Goal: Transaction & Acquisition: Register for event/course

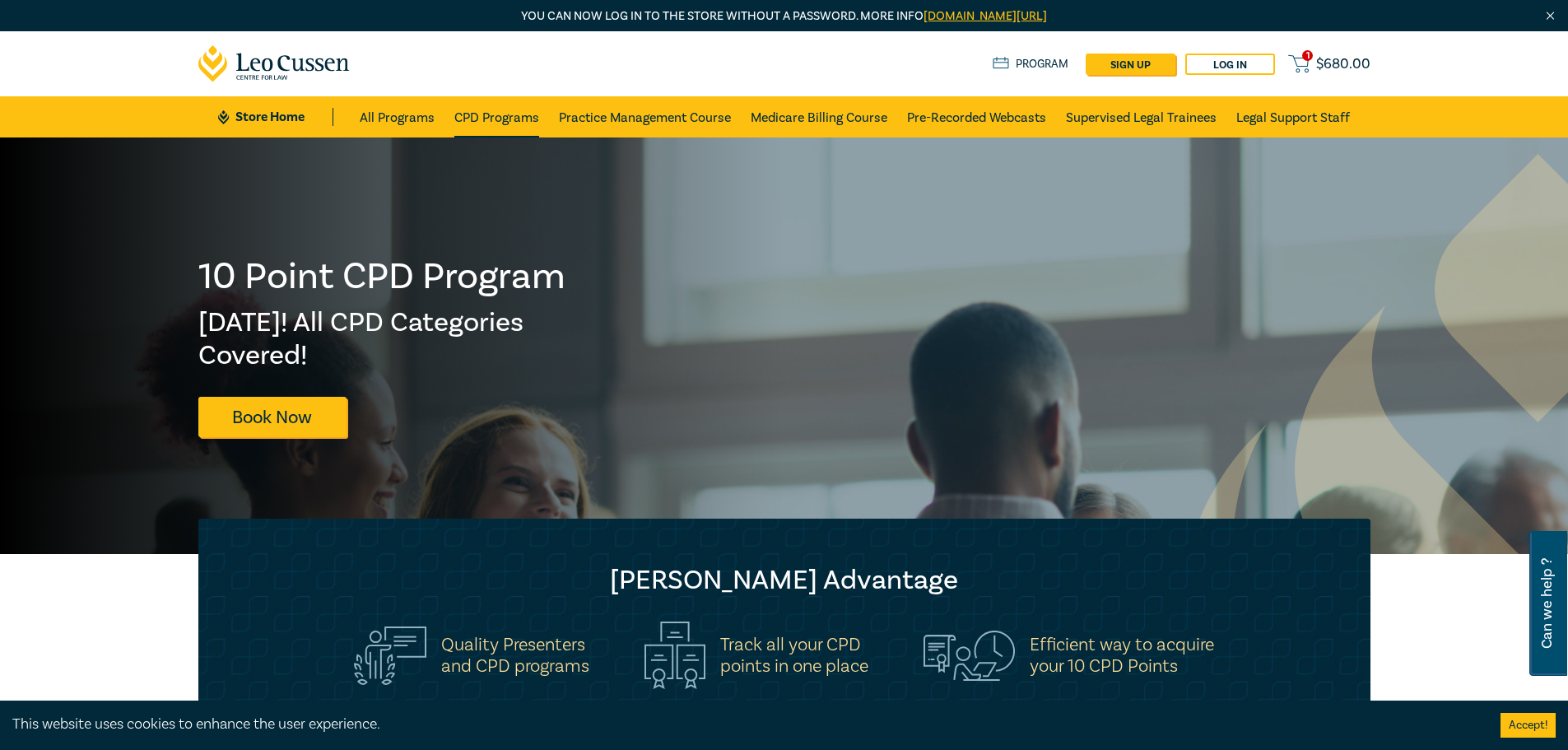
click at [504, 119] on link "CPD Programs" at bounding box center [496, 117] width 85 height 41
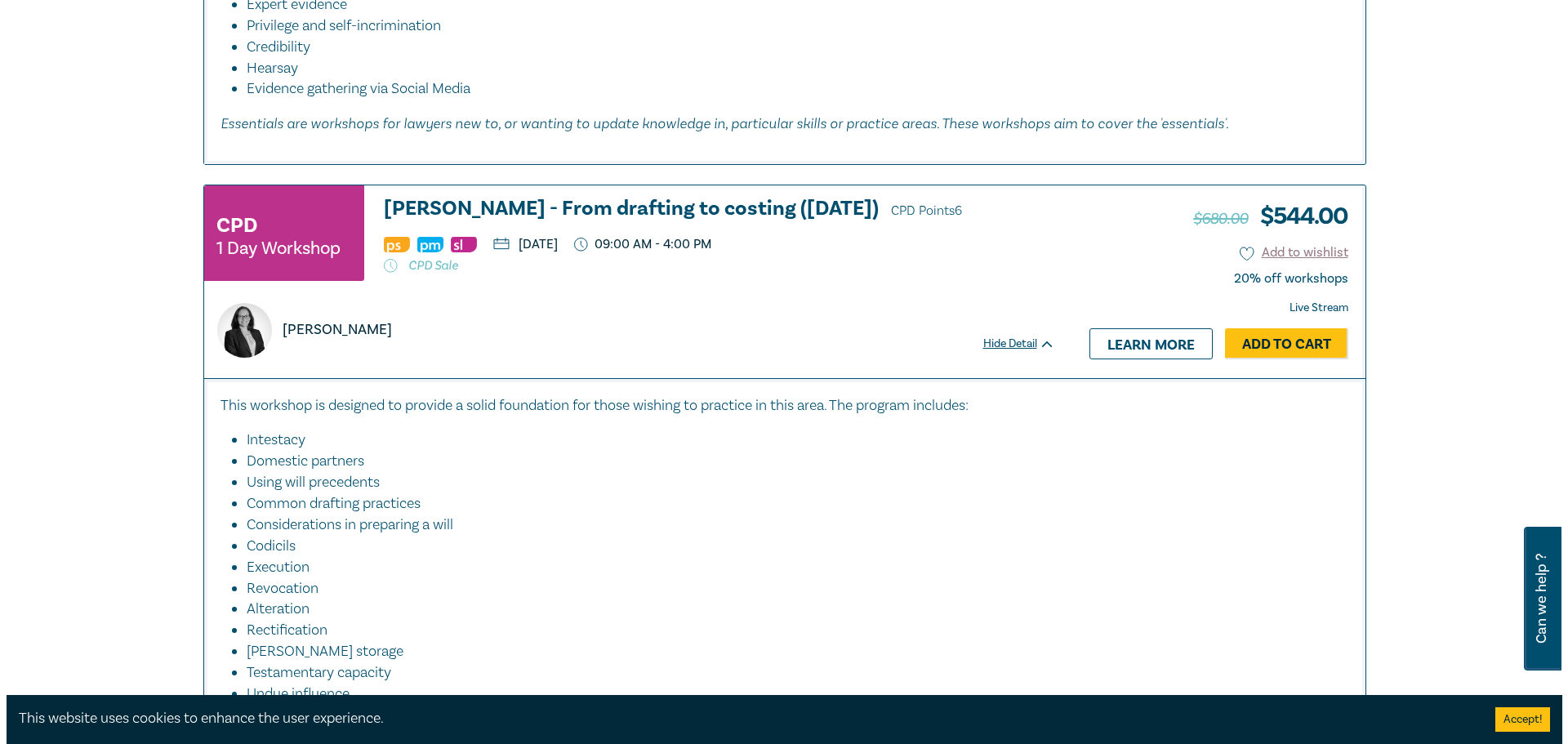
scroll to position [1143, 0]
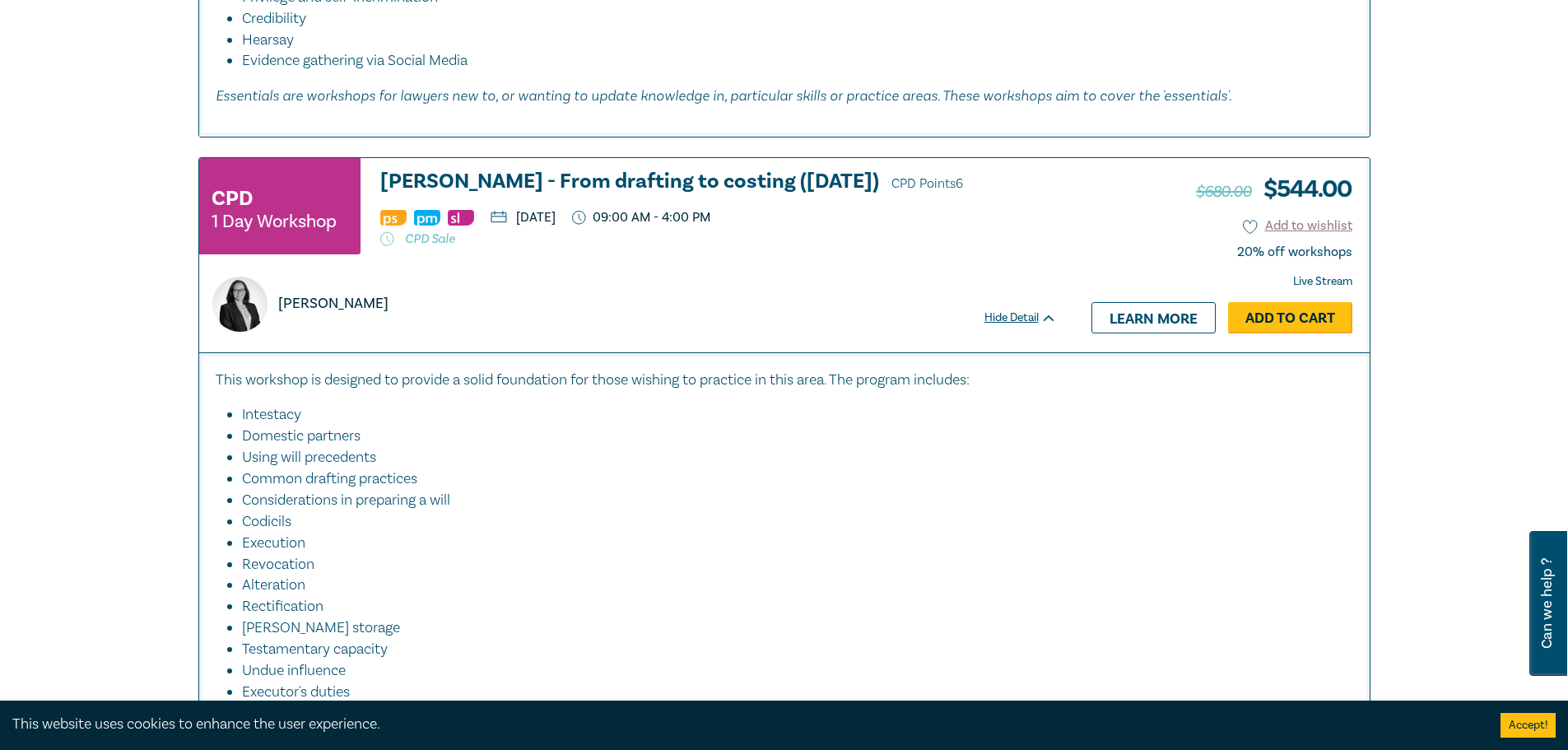
click at [1259, 320] on link "Add to Cart" at bounding box center [1289, 317] width 124 height 31
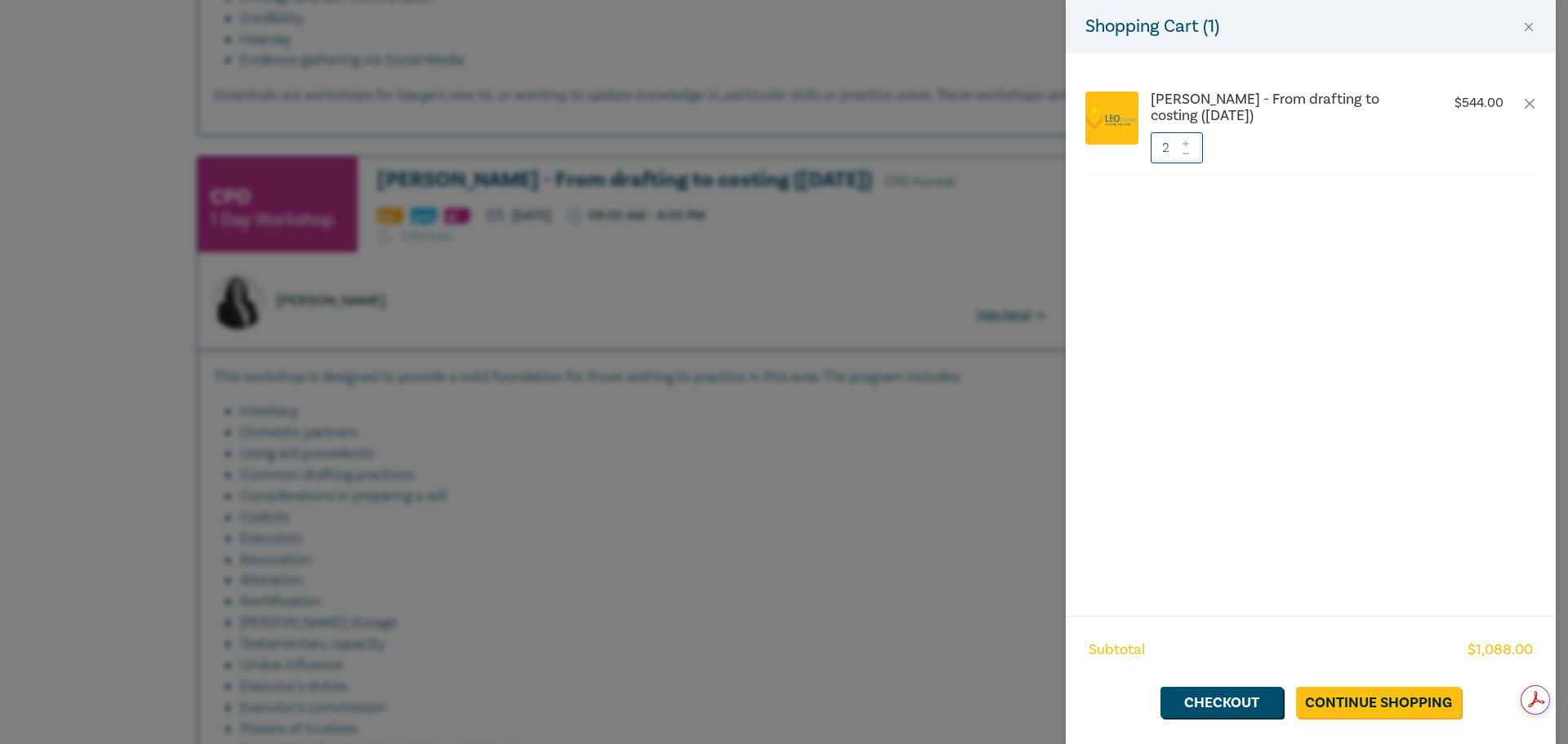
scroll to position [0, 0]
click at [1189, 156] on span at bounding box center [1185, 153] width 11 height 10
click at [1212, 704] on link "Checkout" at bounding box center [1222, 701] width 123 height 31
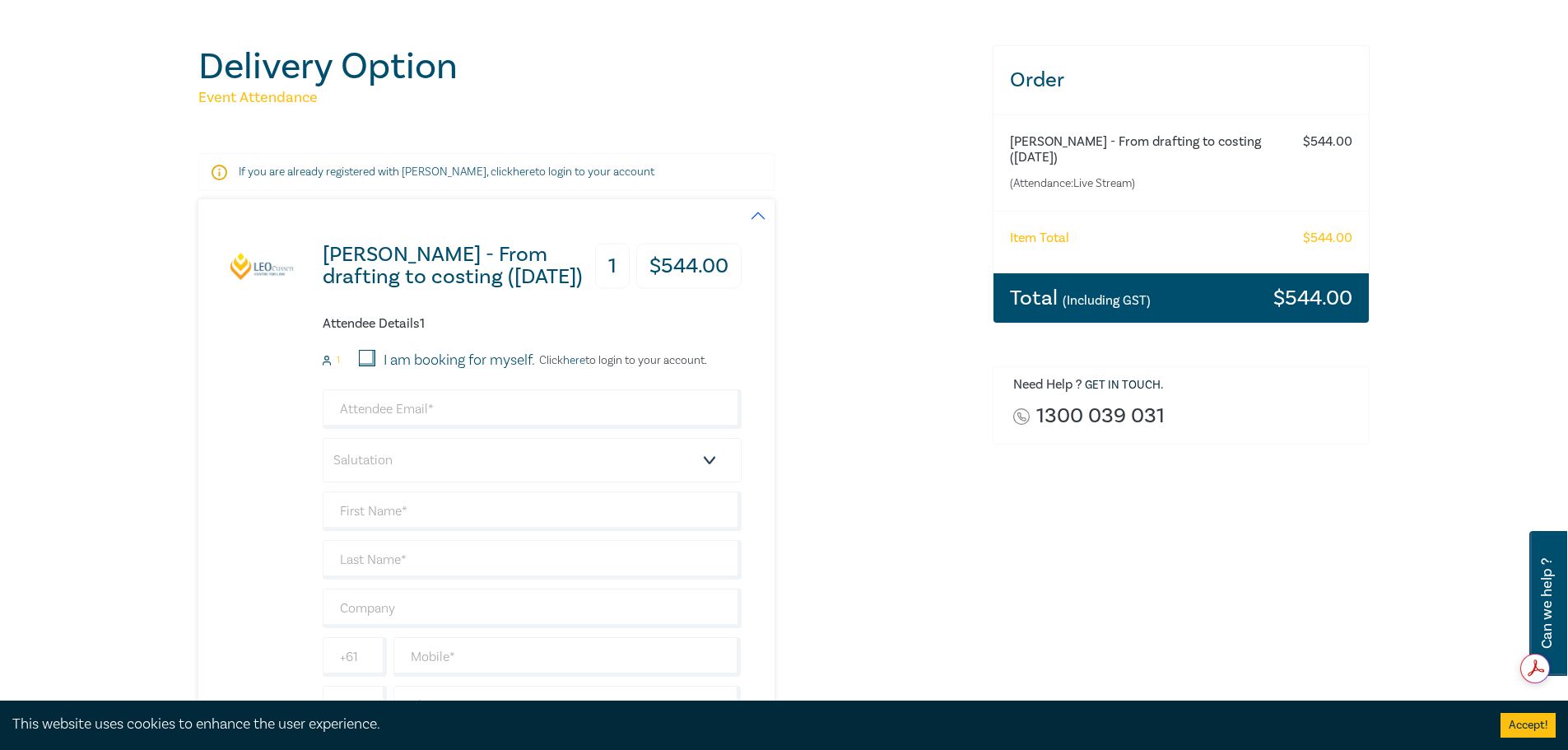
scroll to position [165, 0]
click at [357, 411] on input "email" at bounding box center [532, 407] width 419 height 39
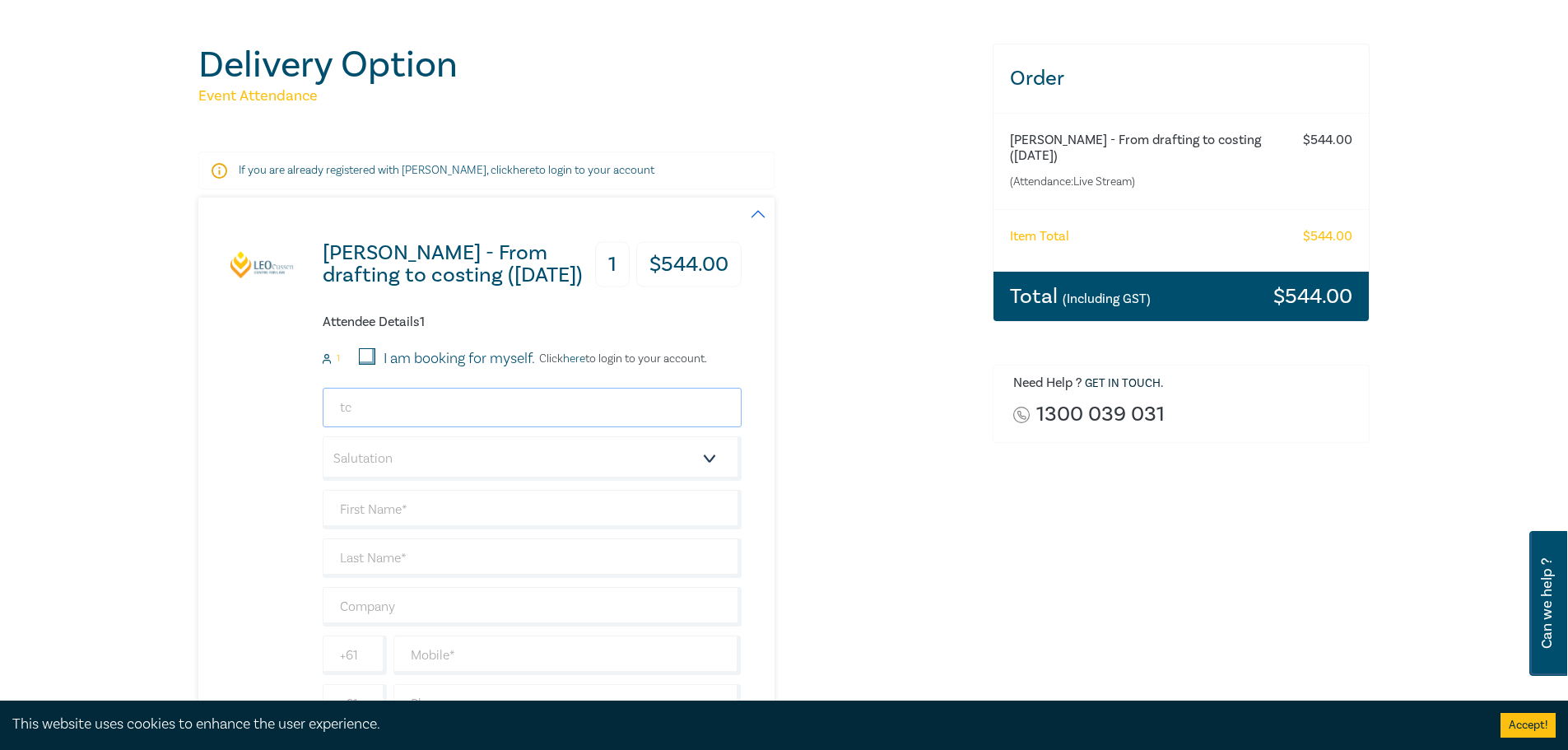
type input "t"
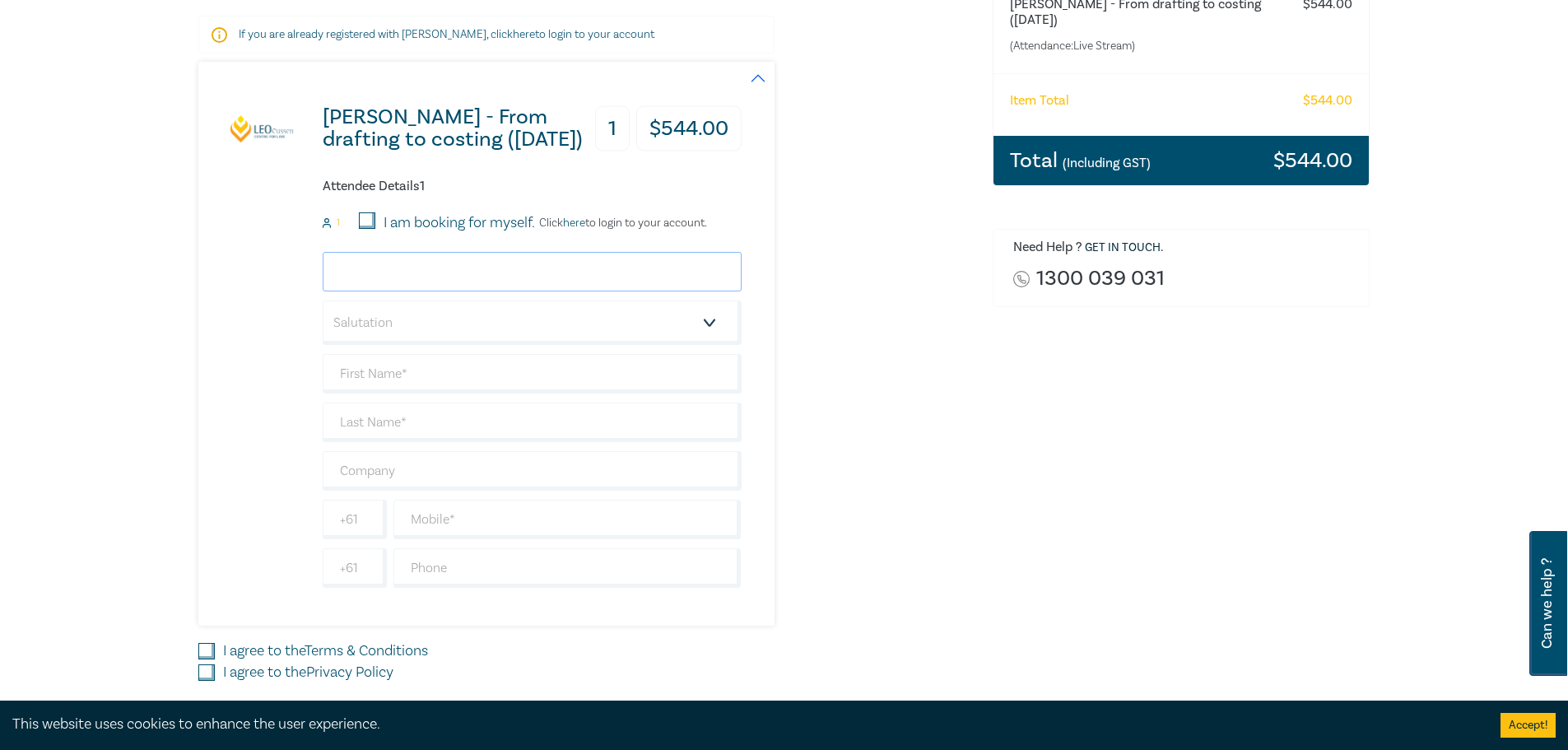
scroll to position [329, 0]
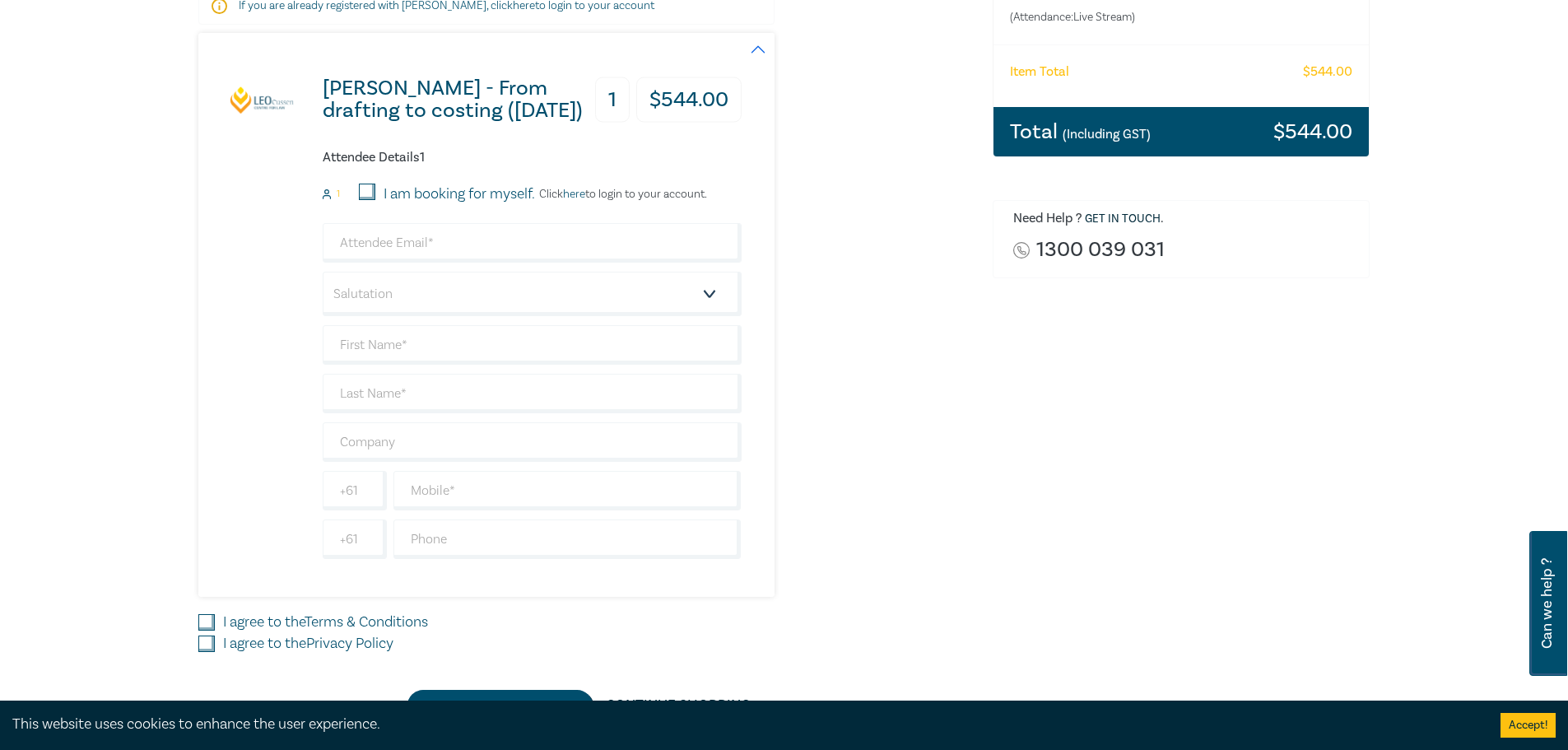
click at [210, 621] on input "I agree to the Terms & Conditions" at bounding box center [206, 621] width 16 height 16
checkbox input "true"
click at [211, 639] on input "I agree to the Privacy Policy" at bounding box center [206, 643] width 16 height 16
checkbox input "true"
click at [451, 255] on input "email" at bounding box center [532, 243] width 419 height 39
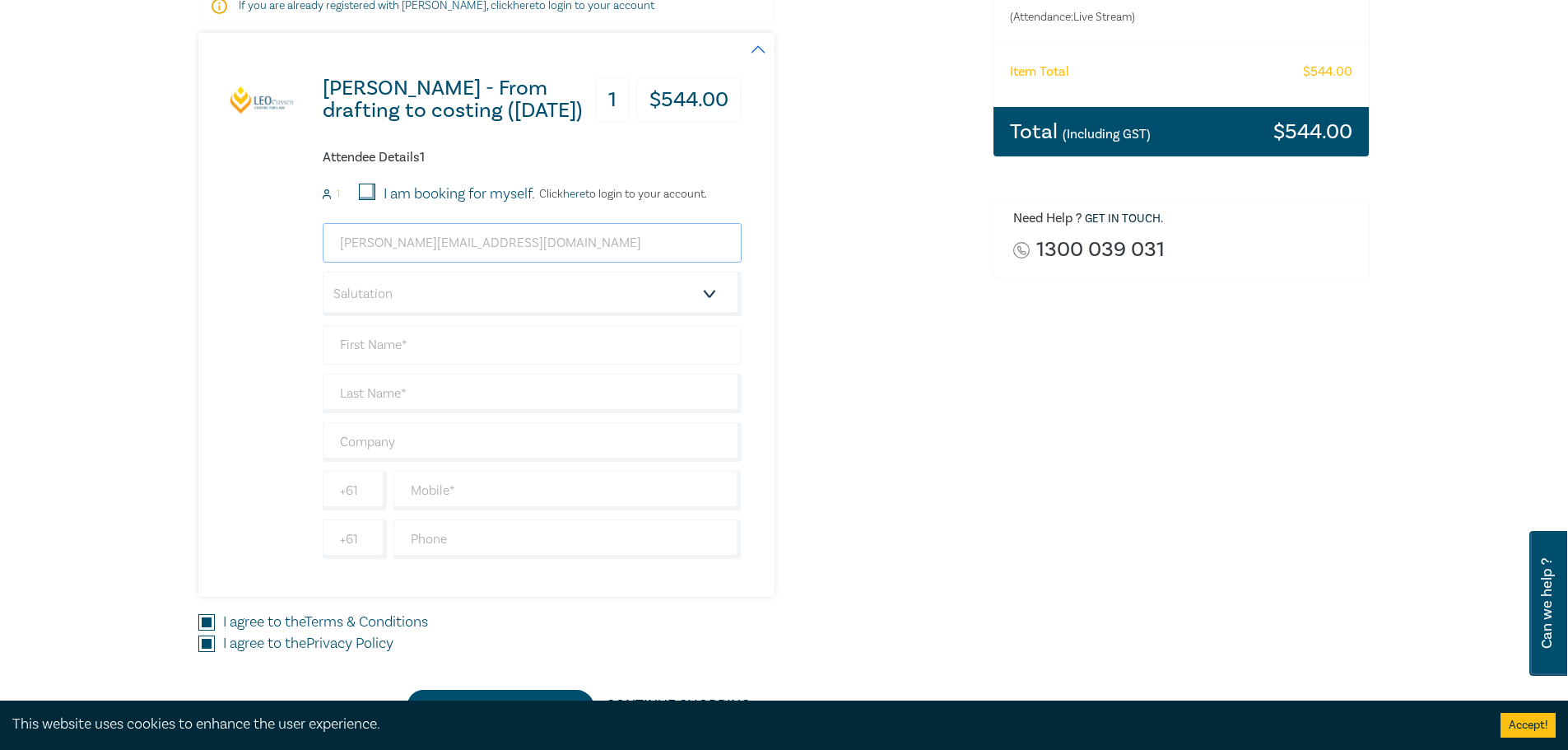
type input "[PERSON_NAME][EMAIL_ADDRESS][DOMAIN_NAME]"
click at [502, 359] on input "text" at bounding box center [532, 345] width 419 height 39
type input "[PERSON_NAME]"
click at [429, 442] on input "text" at bounding box center [532, 442] width 419 height 39
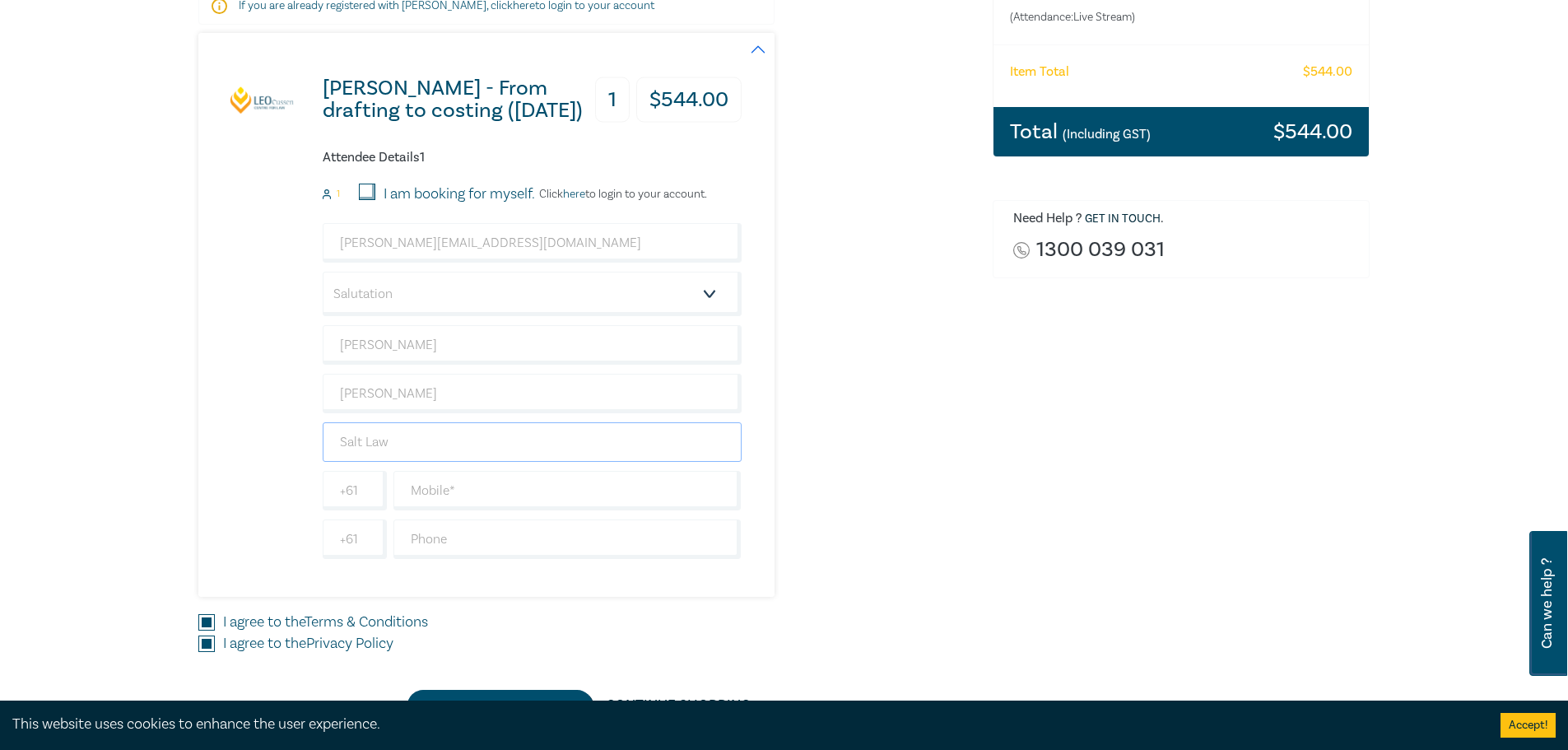
type input "Salt Law"
click at [950, 471] on div "[PERSON_NAME] - From drafting to costing ([DATE]) 1 $ 544.00 Attendee Details 1…" at bounding box center [585, 315] width 774 height 564
click at [463, 501] on input "text" at bounding box center [568, 490] width 348 height 39
click at [459, 547] on input "text" at bounding box center [568, 539] width 348 height 39
type input "0359521361"
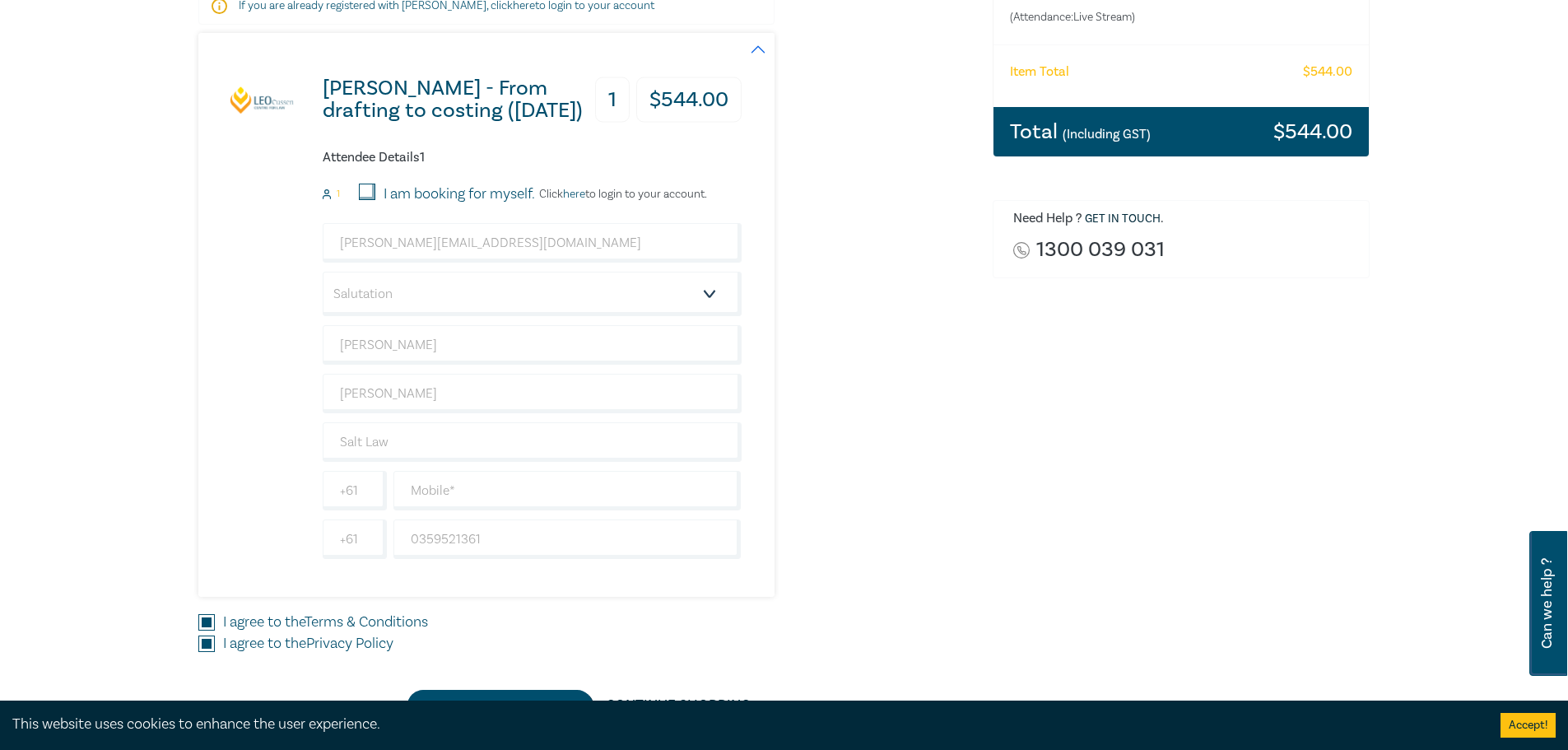
click at [908, 572] on div "[PERSON_NAME] - From drafting to costing ([DATE]) 1 $ 544.00 Attendee Details 1…" at bounding box center [585, 315] width 774 height 564
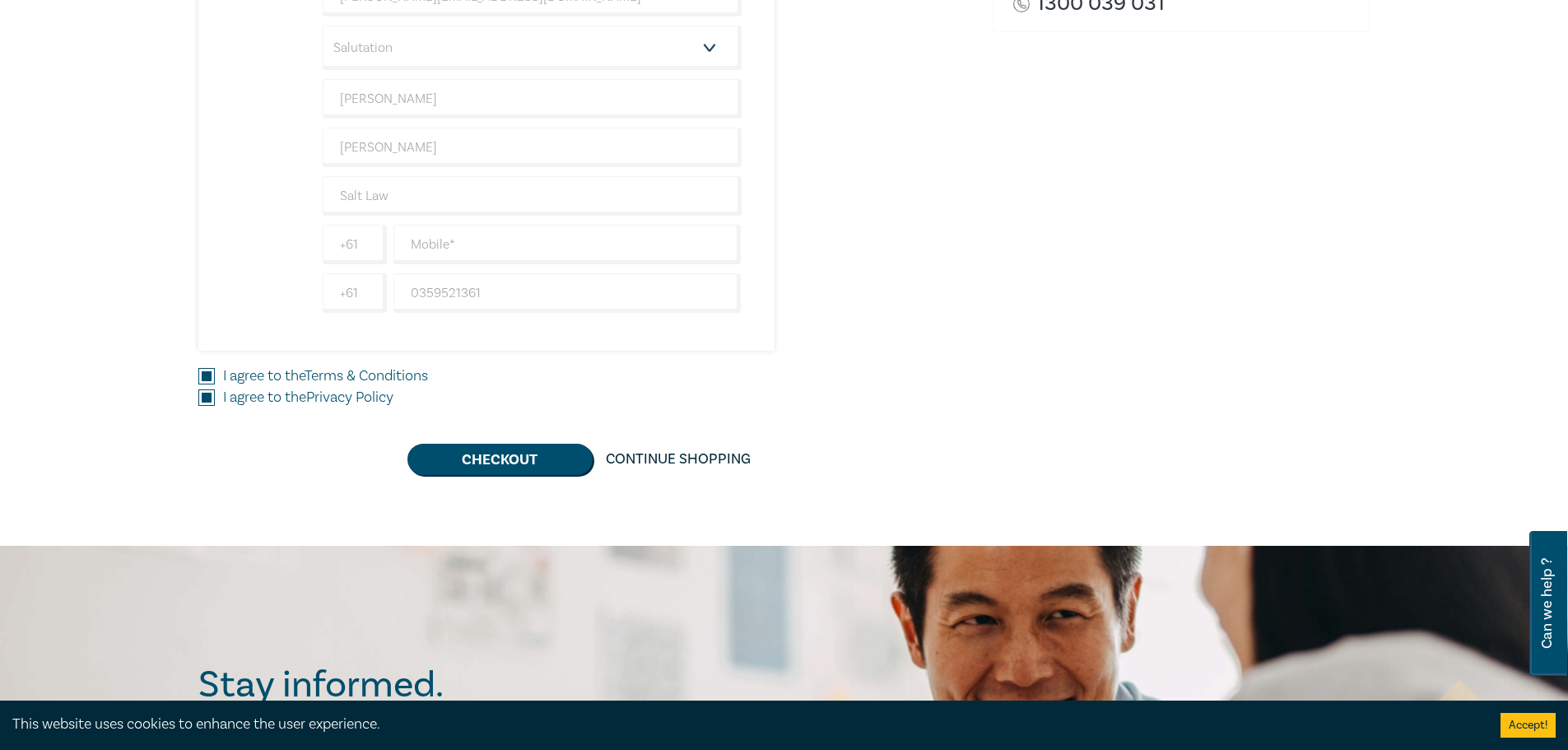
scroll to position [576, 0]
click at [470, 461] on button "Checkout" at bounding box center [500, 459] width 185 height 31
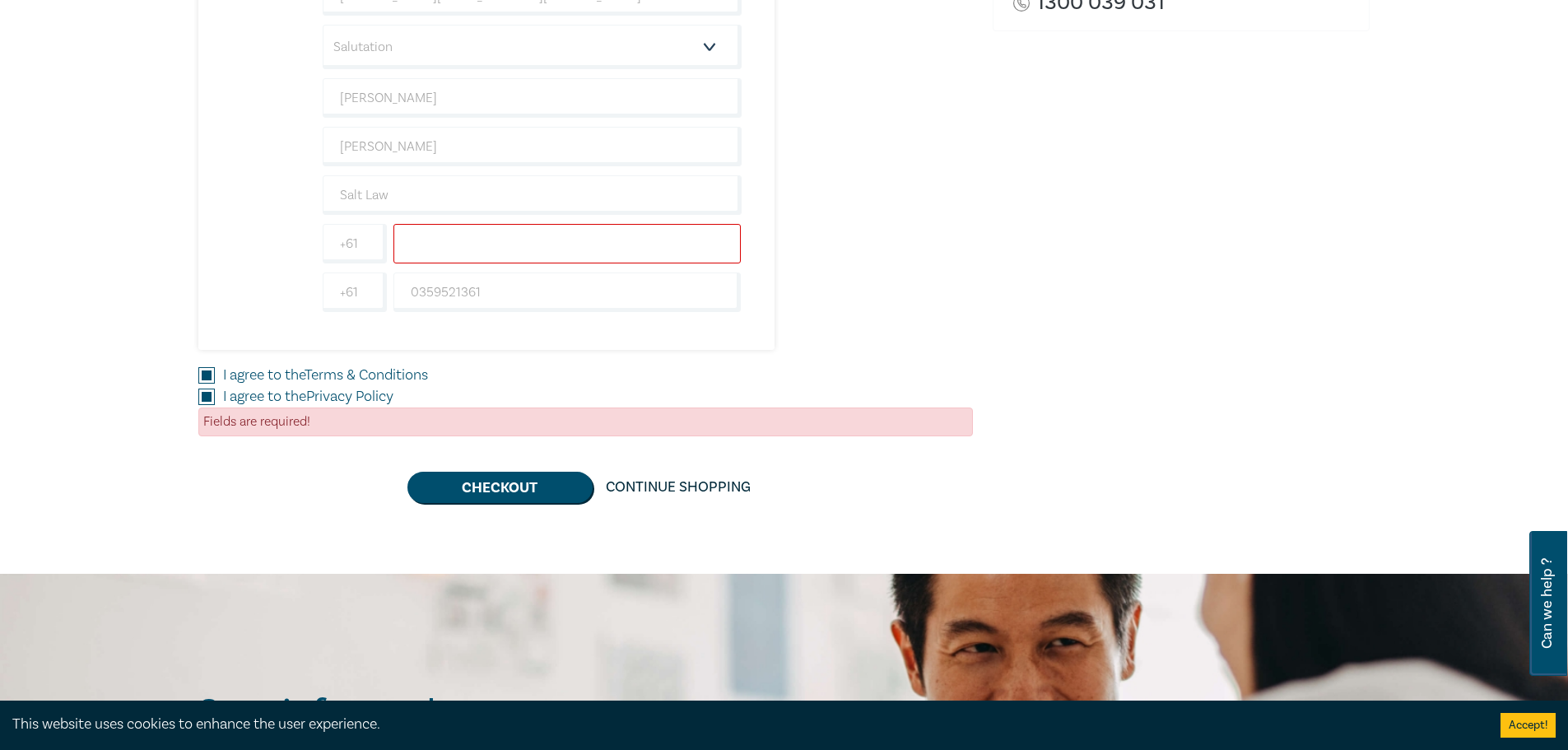
click at [487, 252] on input "text" at bounding box center [568, 243] width 348 height 39
type input "0438166657"
click at [506, 492] on button "Checkout" at bounding box center [500, 487] width 185 height 31
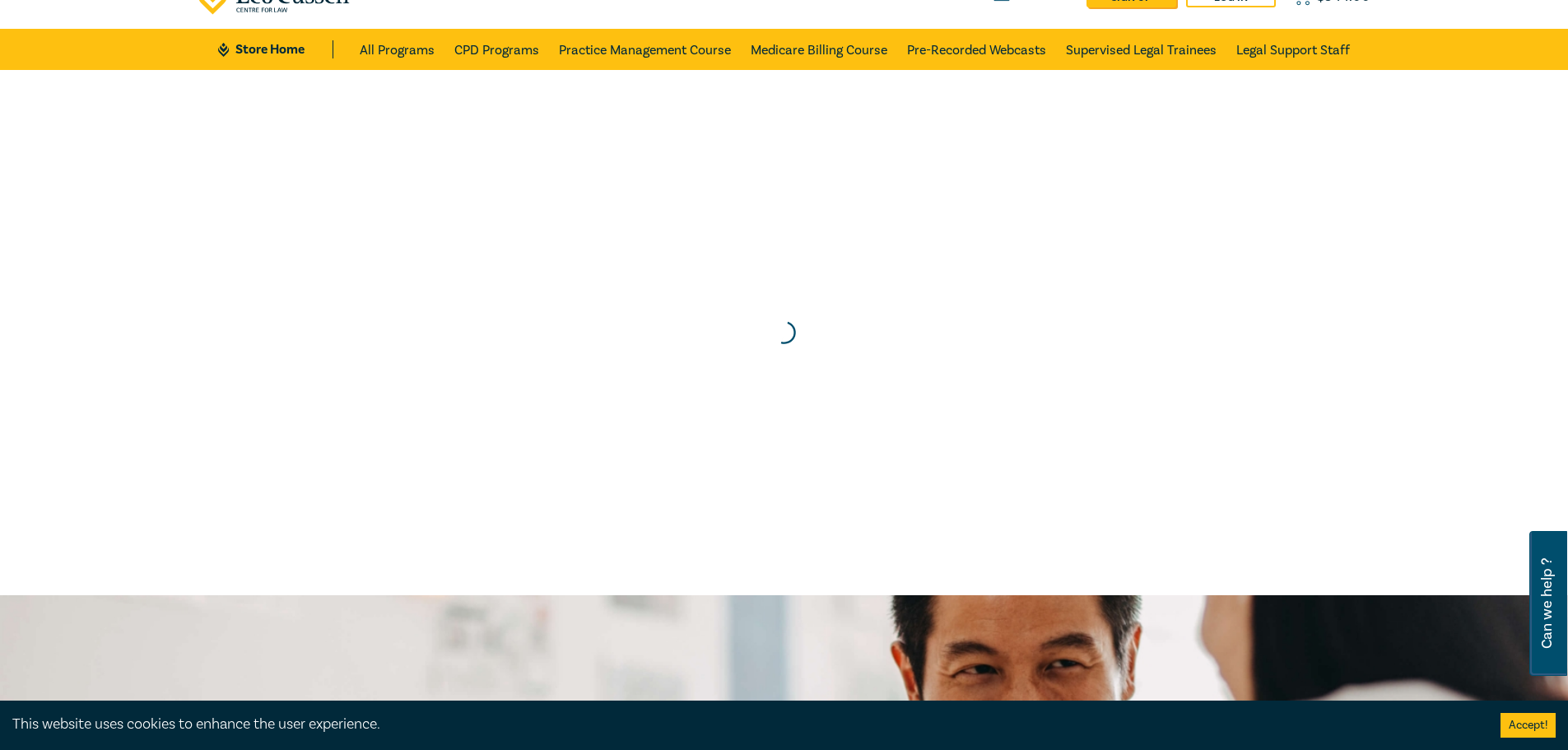
scroll to position [0, 0]
